Goal: Task Accomplishment & Management: Use online tool/utility

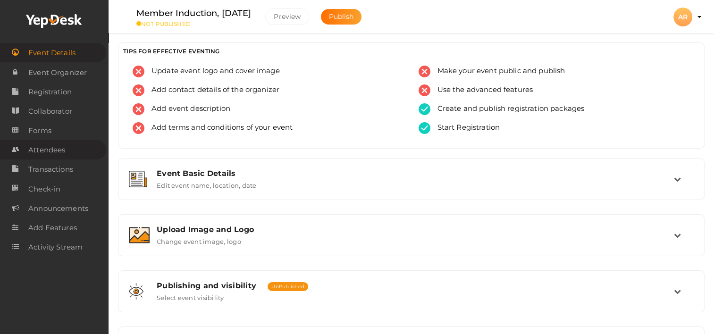
click at [57, 150] on span "Attendees" at bounding box center [46, 150] width 37 height 19
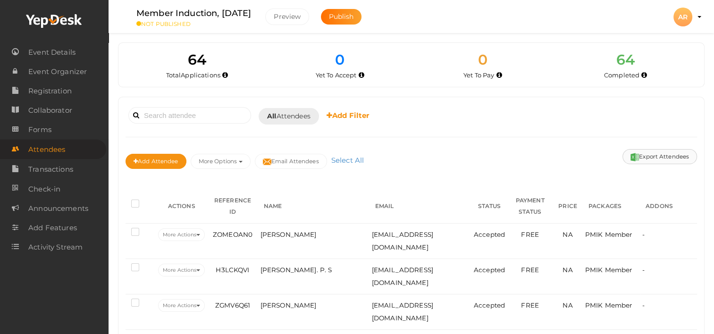
click at [658, 157] on button "Export Attendees" at bounding box center [659, 156] width 75 height 15
click at [663, 155] on button "Export Attendees" at bounding box center [659, 156] width 75 height 15
